Goal: Information Seeking & Learning: Check status

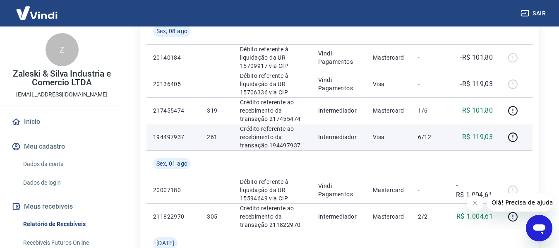
scroll to position [455, 0]
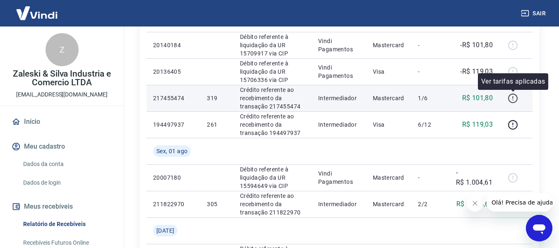
click at [519, 103] on button "button" at bounding box center [512, 97] width 13 height 13
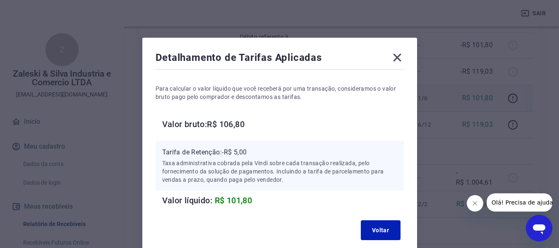
scroll to position [0, 0]
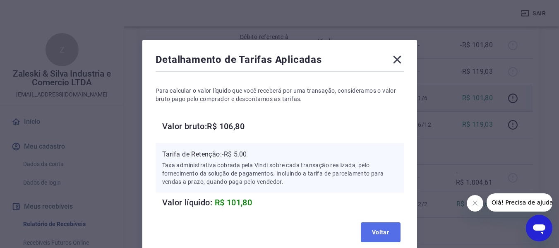
click at [382, 228] on button "Voltar" at bounding box center [381, 232] width 40 height 20
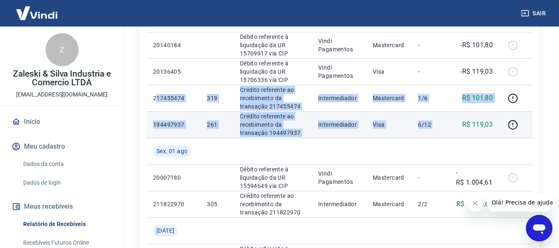
drag, startPoint x: 157, startPoint y: 97, endPoint x: 458, endPoint y: 120, distance: 301.4
click at [458, 120] on tbody "Seg, 18 ago 20294142 Débito referente à liquidação da UR 15843937 via CIP Vindi…" at bounding box center [340, 111] width 386 height 795
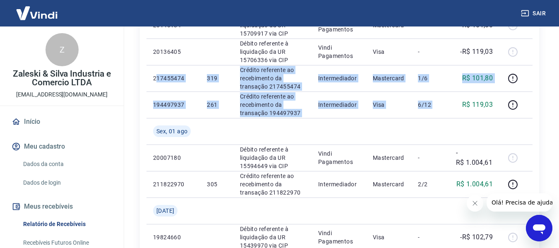
scroll to position [455, 0]
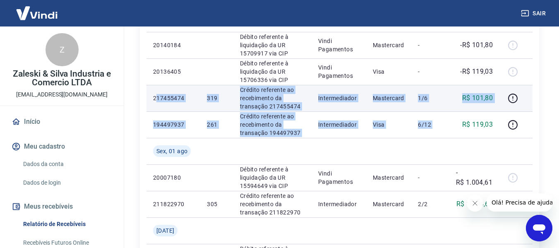
click at [185, 106] on td "217455474" at bounding box center [174, 98] width 54 height 26
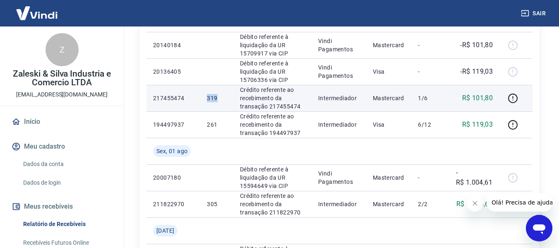
drag, startPoint x: 202, startPoint y: 101, endPoint x: 217, endPoint y: 99, distance: 14.6
click at [217, 99] on td "319" at bounding box center [216, 98] width 33 height 26
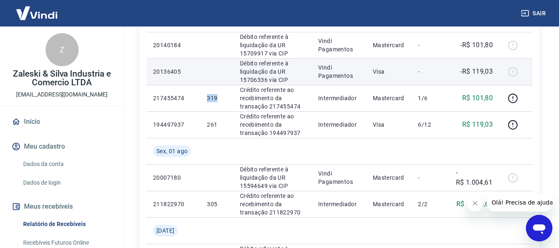
copy p "319"
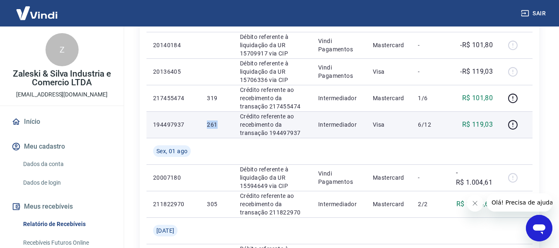
drag, startPoint x: 207, startPoint y: 127, endPoint x: 219, endPoint y: 125, distance: 11.8
click at [219, 125] on p "261" at bounding box center [216, 124] width 19 height 8
